Goal: Find contact information: Find contact information

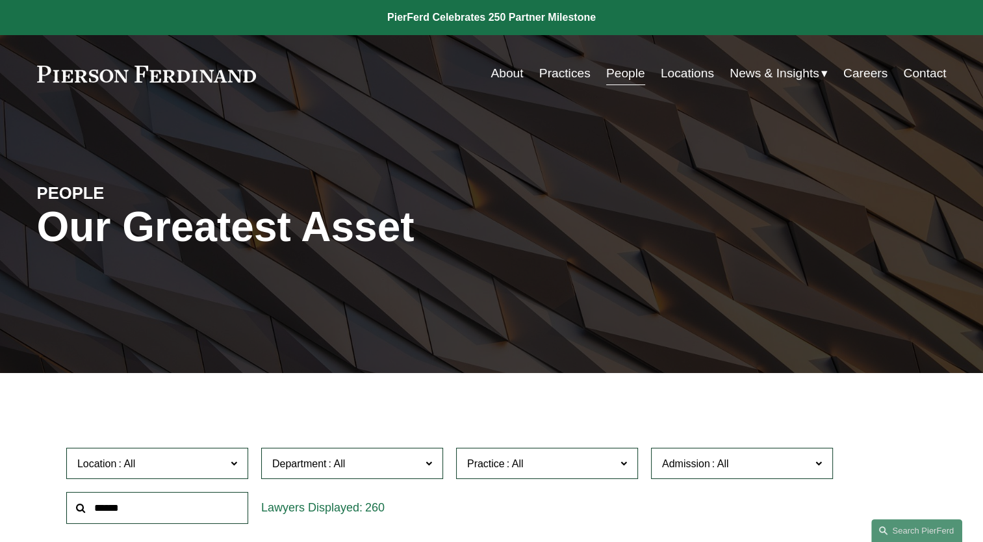
click at [671, 72] on link "Locations" at bounding box center [687, 73] width 53 height 25
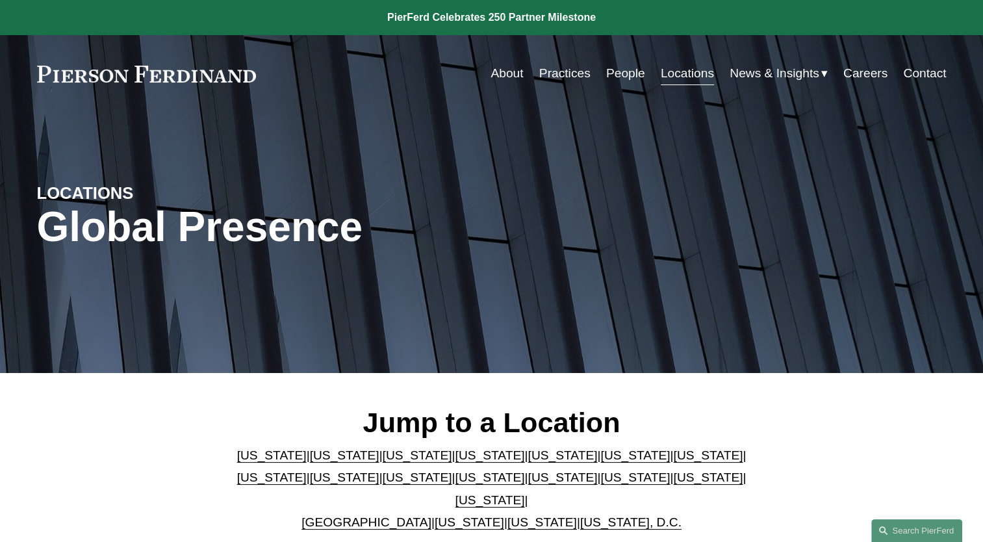
click at [527, 481] on link "[US_STATE]" at bounding box center [561, 477] width 69 height 14
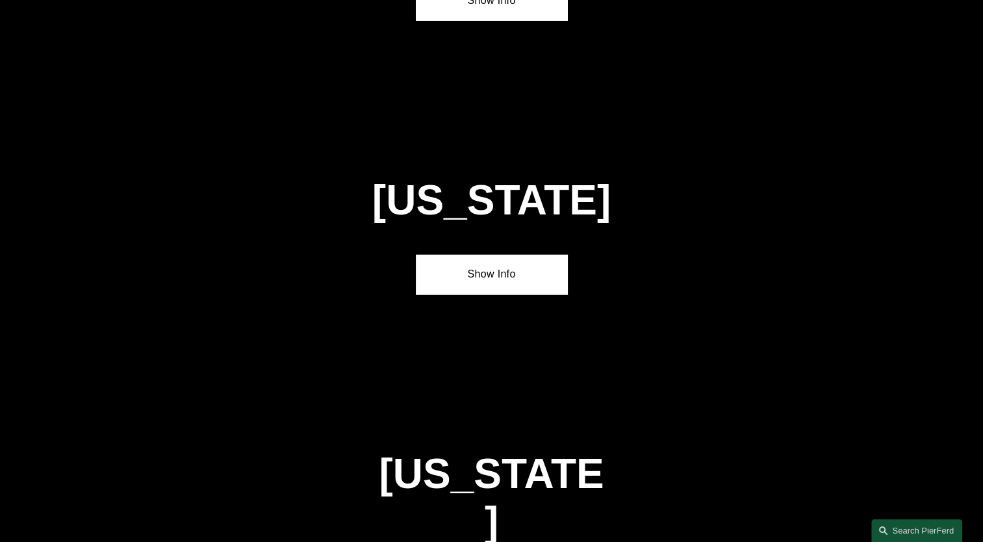
scroll to position [3567, 0]
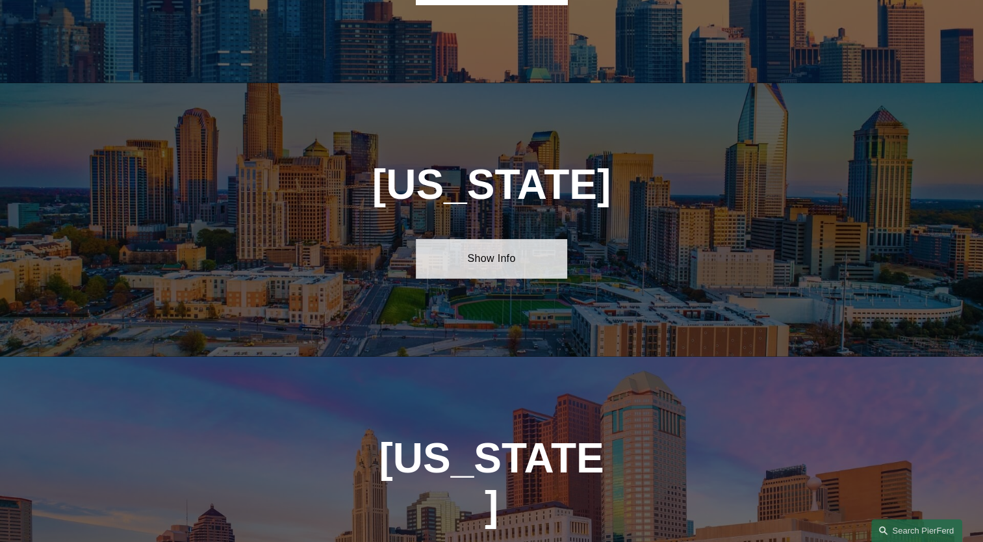
click at [473, 239] on link "Show Info" at bounding box center [491, 258] width 151 height 39
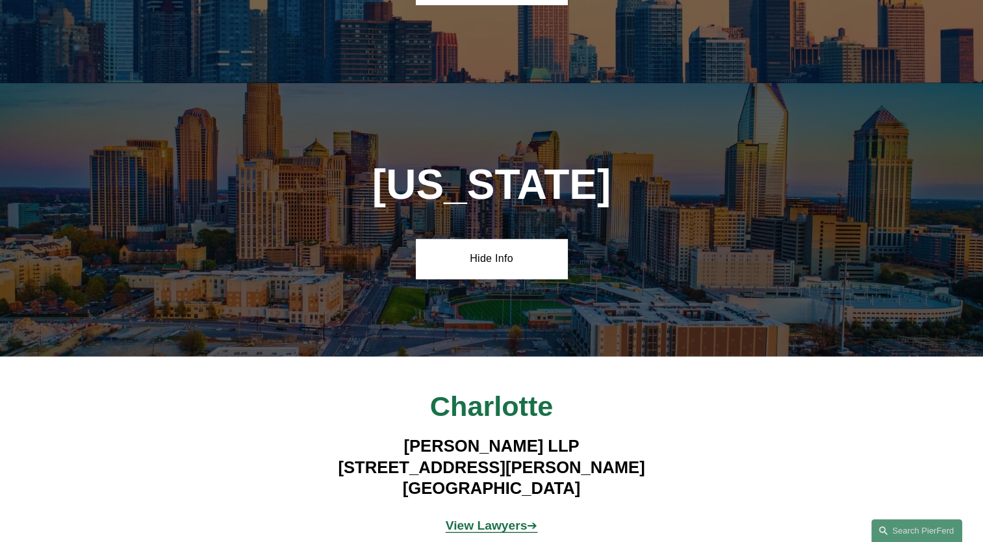
drag, startPoint x: 359, startPoint y: 386, endPoint x: 581, endPoint y: 412, distance: 223.6
click at [581, 435] on h4 "Pierson Ferdinand LLP 525 North Tryon Street, Suite 1600 Charlotte, NC 28202" at bounding box center [491, 466] width 455 height 63
copy h4 "525 North Tryon Street, Suite 1600 Charlotte, NC 28202"
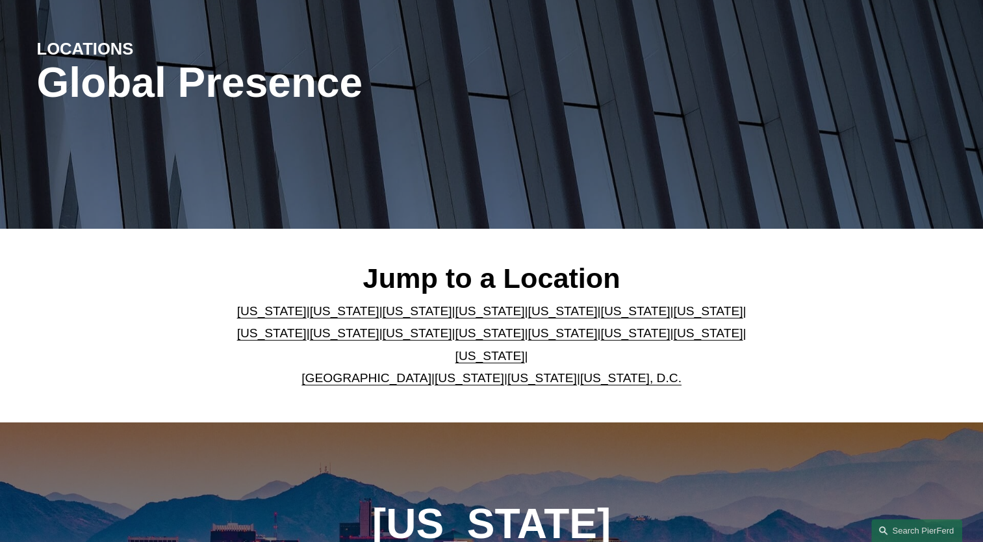
scroll to position [0, 0]
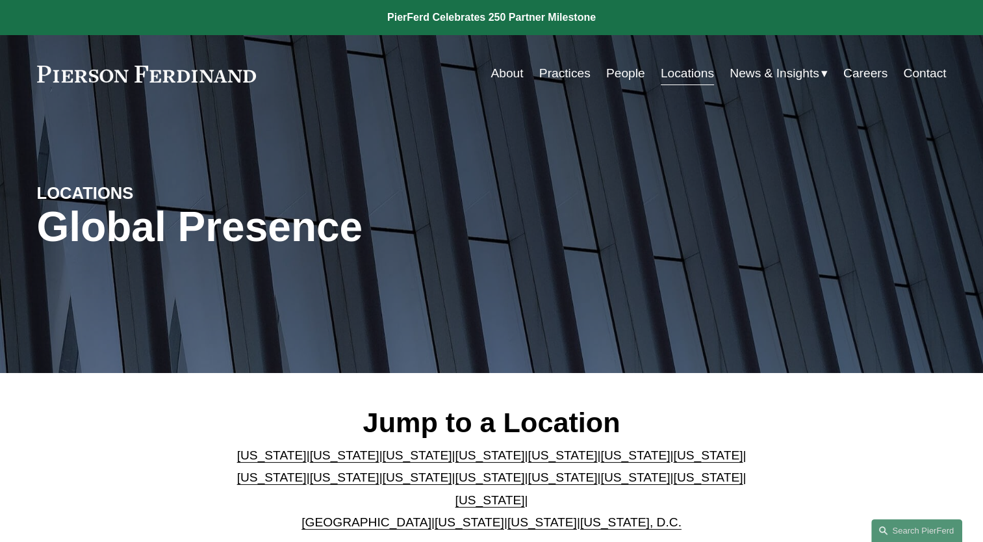
click at [617, 71] on link "People" at bounding box center [625, 73] width 39 height 25
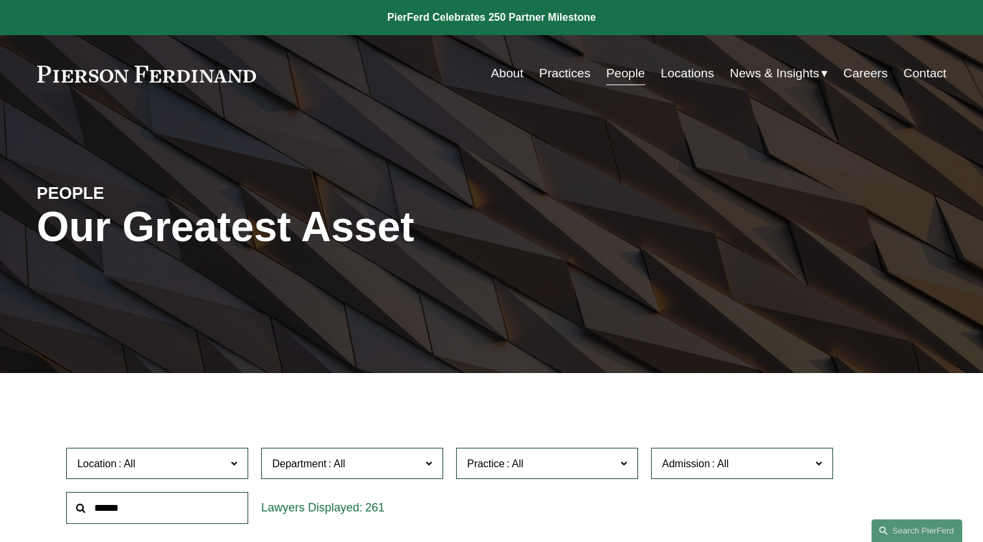
click at [149, 511] on input "text" at bounding box center [157, 508] width 182 height 32
type input "******"
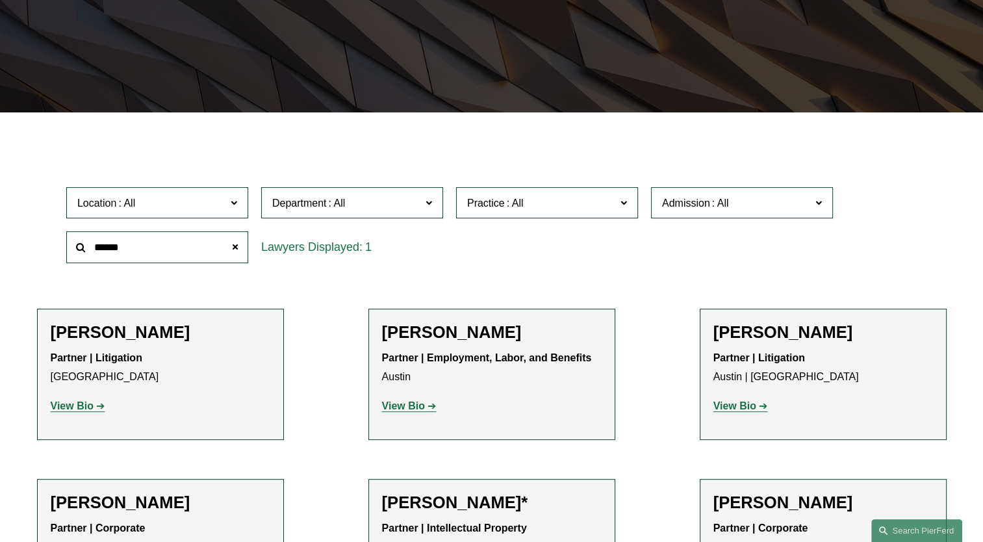
scroll to position [455, 0]
